Goal: Check status

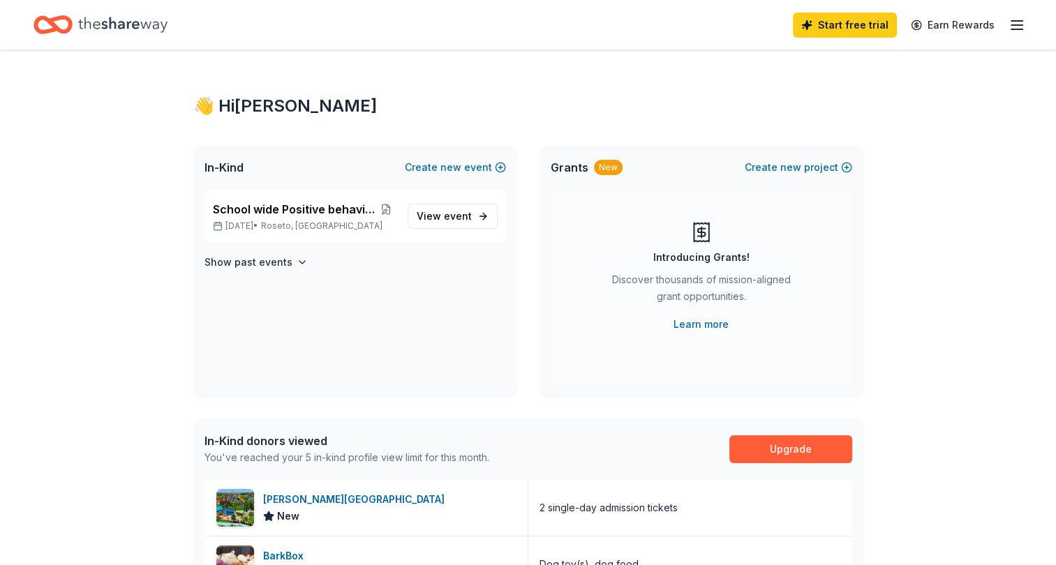
click at [309, 216] on span "School wide Positive behavior raffle/bingo" at bounding box center [295, 209] width 164 height 17
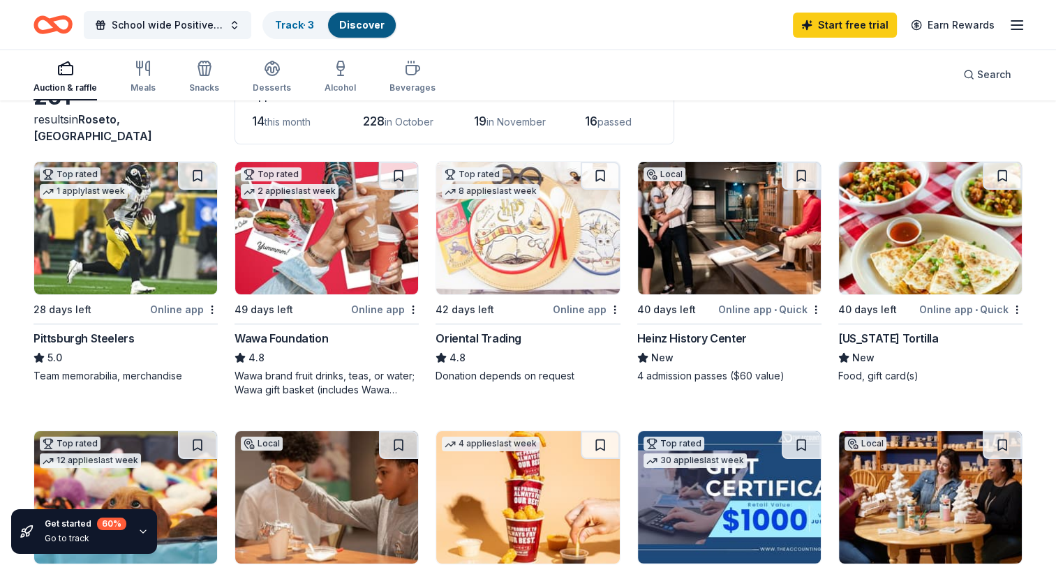
scroll to position [86, 0]
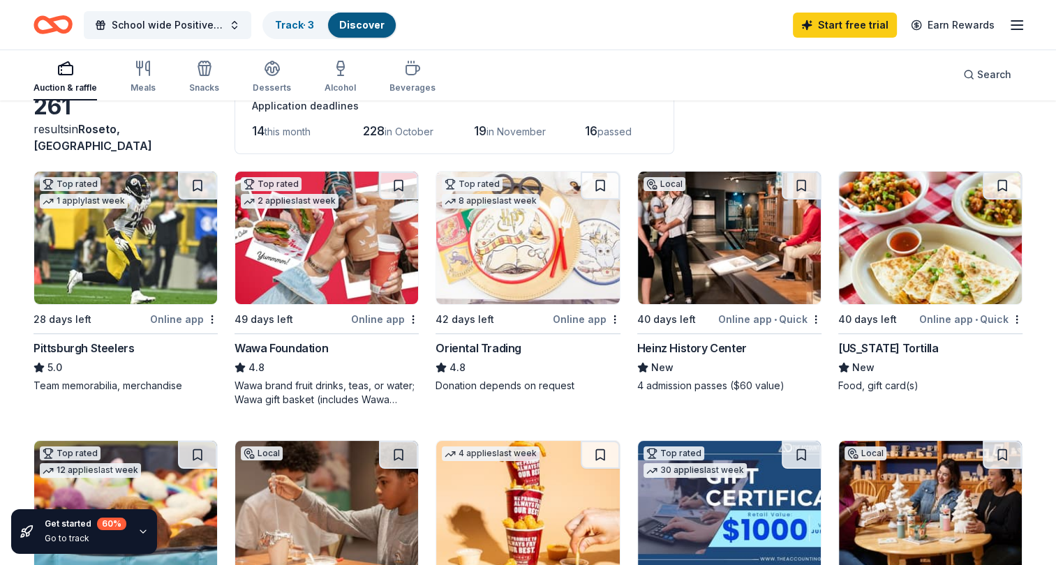
click at [295, 20] on link "Track · 3" at bounding box center [294, 25] width 39 height 12
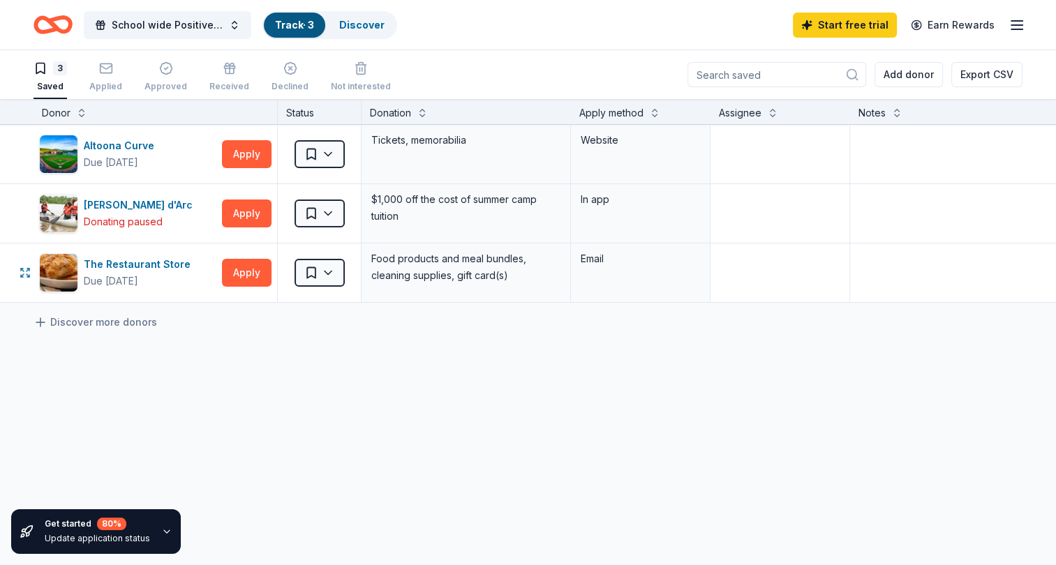
click at [244, 273] on button "Apply" at bounding box center [247, 273] width 50 height 28
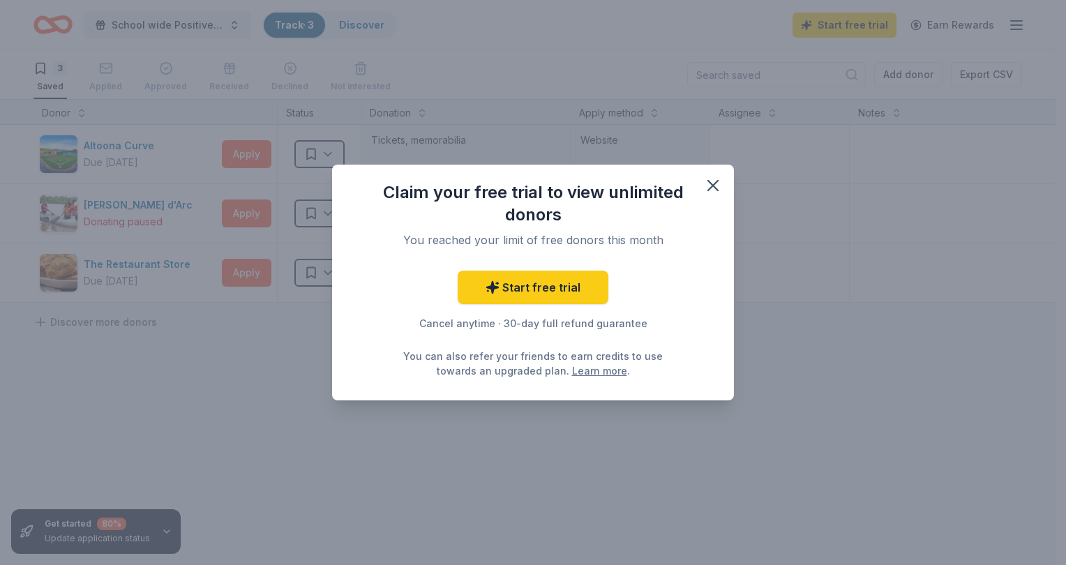
click at [713, 183] on icon "button" at bounding box center [714, 186] width 20 height 20
